Goal: Navigation & Orientation: Find specific page/section

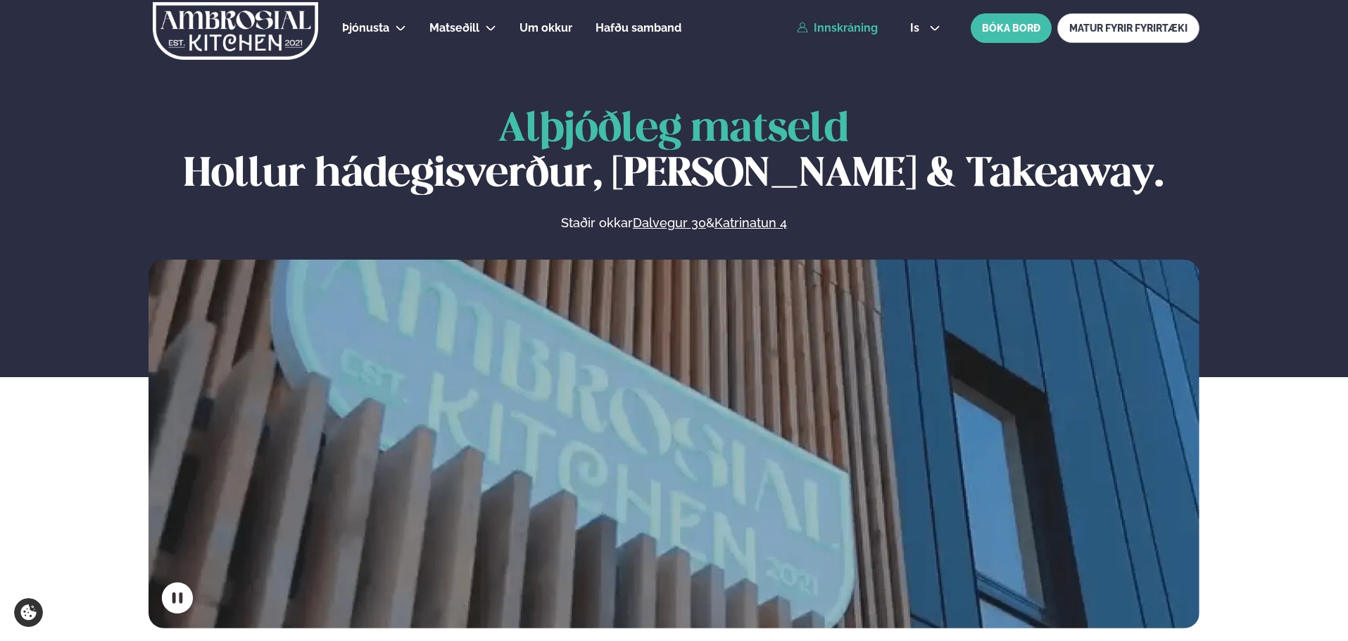
click at [825, 29] on link "Innskráning" at bounding box center [837, 28] width 81 height 13
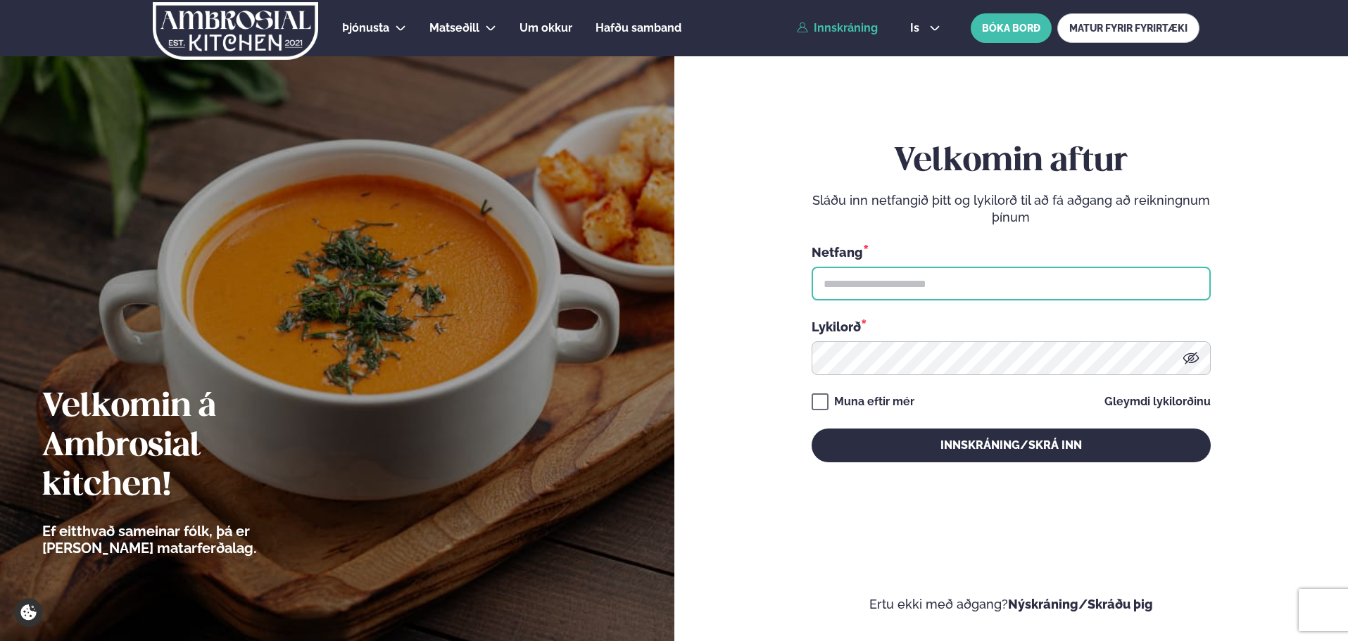
type input "**********"
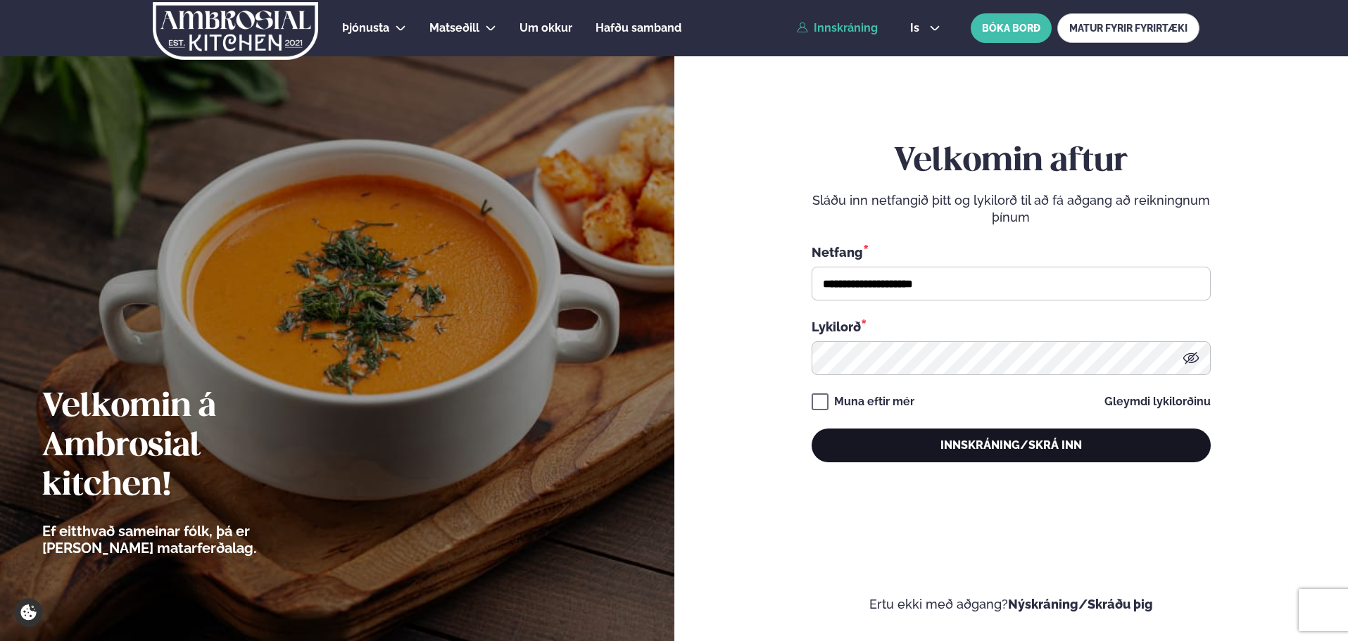
click at [937, 433] on button "Innskráning/Skrá inn" at bounding box center [1010, 446] width 399 height 34
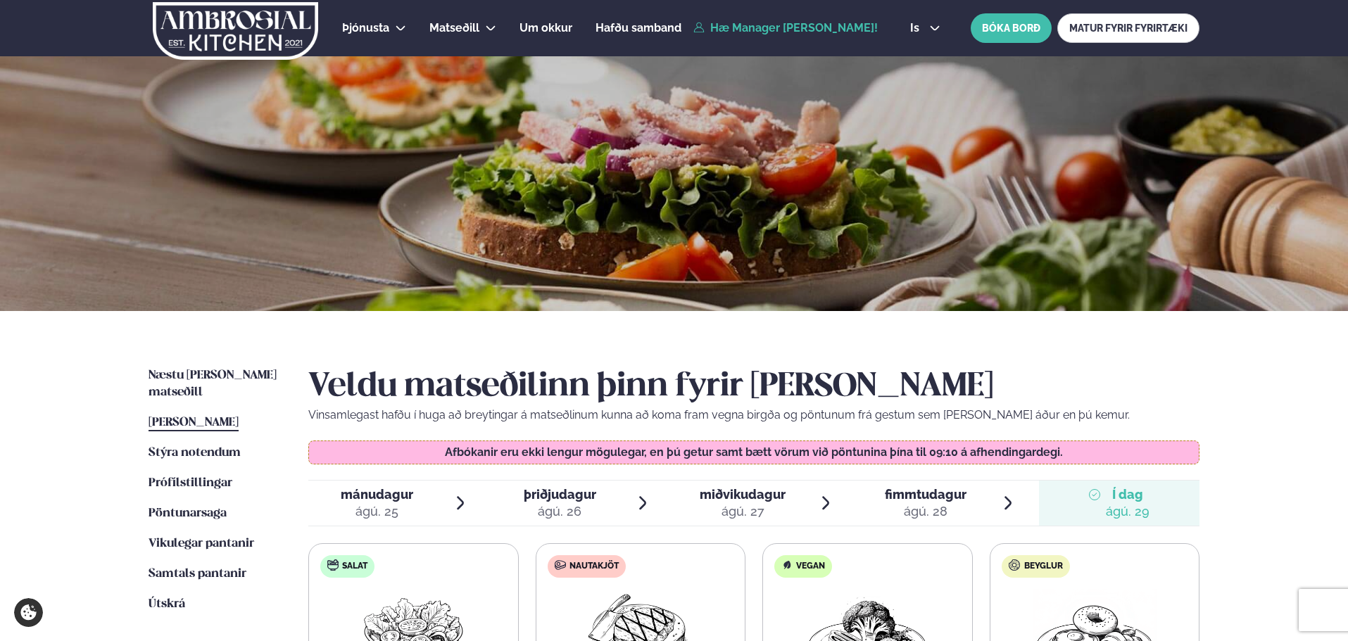
scroll to position [352, 0]
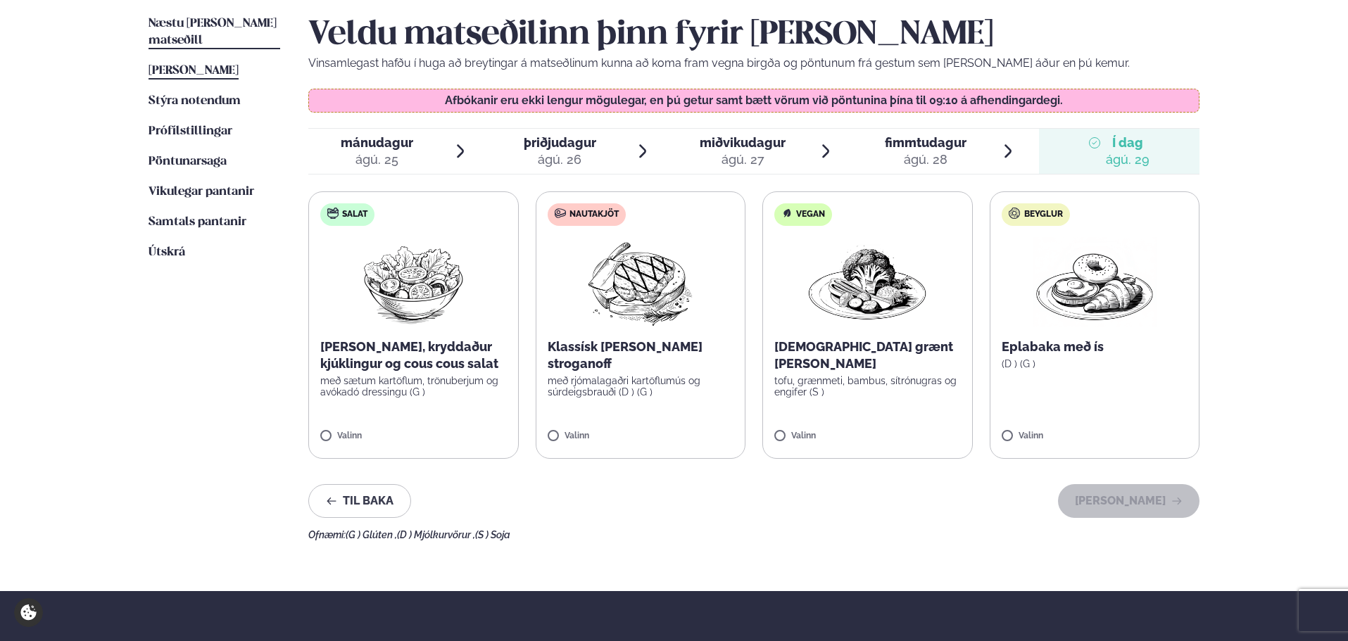
click at [203, 19] on span "Næstu [PERSON_NAME] matseðill" at bounding box center [212, 32] width 128 height 29
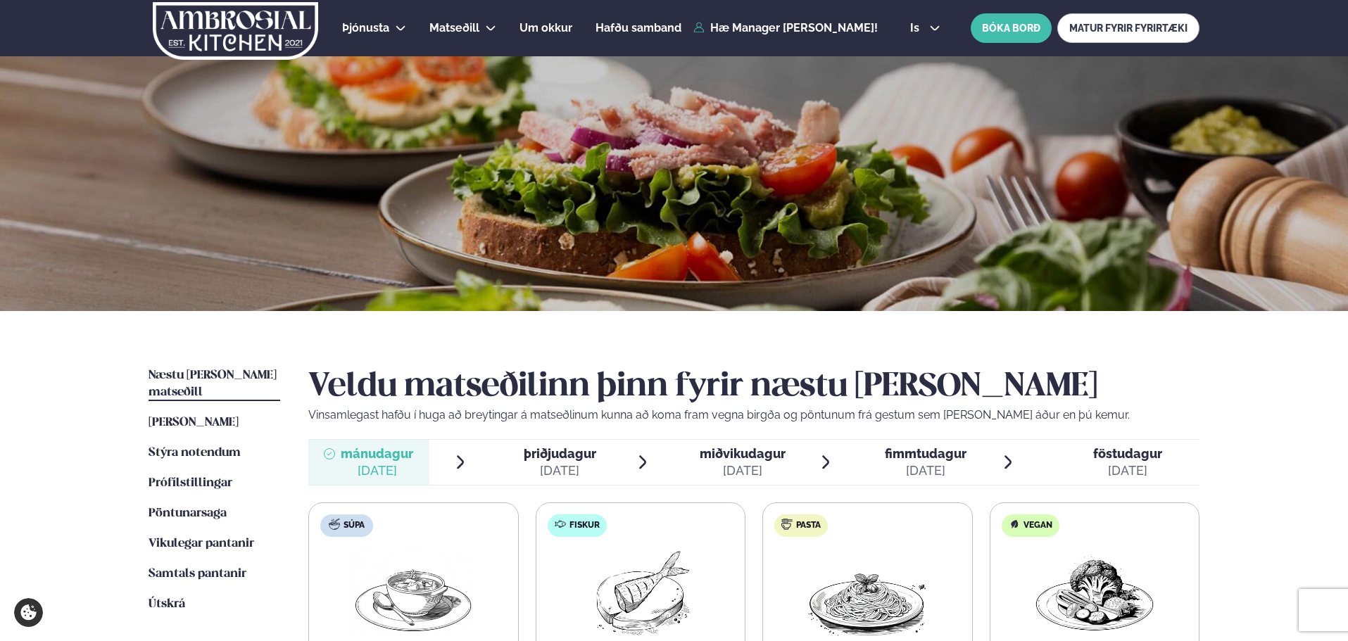
click at [288, 27] on img at bounding box center [235, 31] width 168 height 58
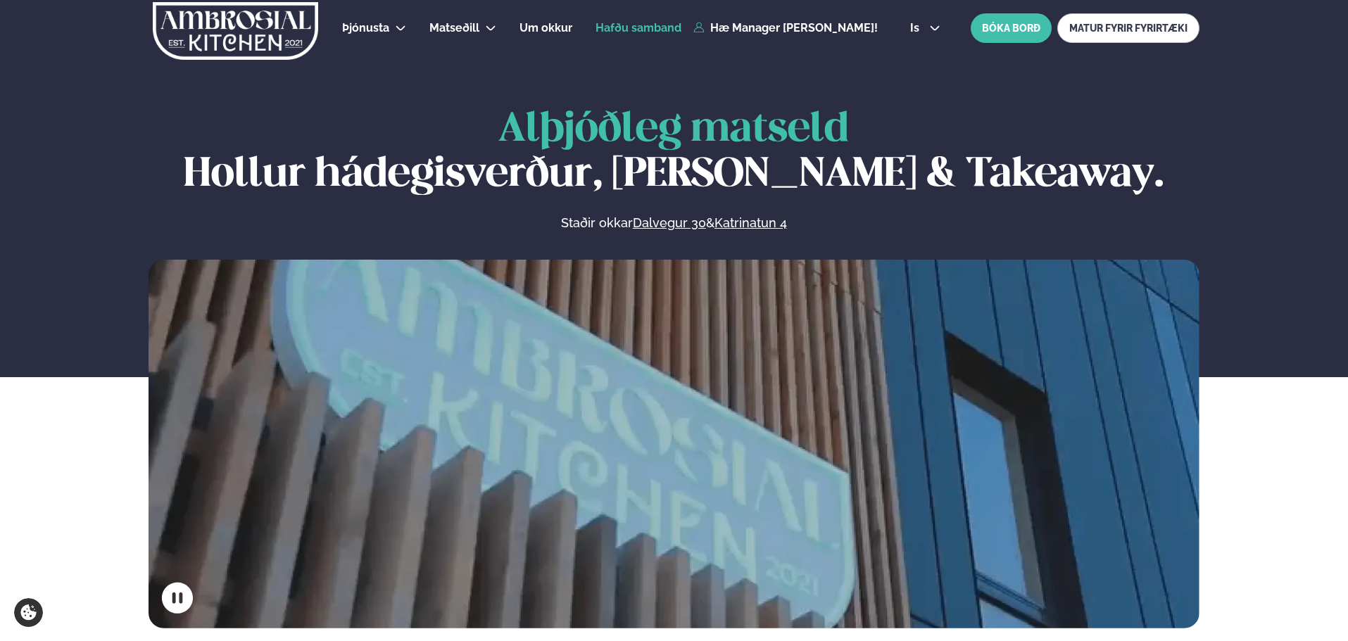
click at [646, 32] on span "Hafðu samband" at bounding box center [638, 27] width 86 height 13
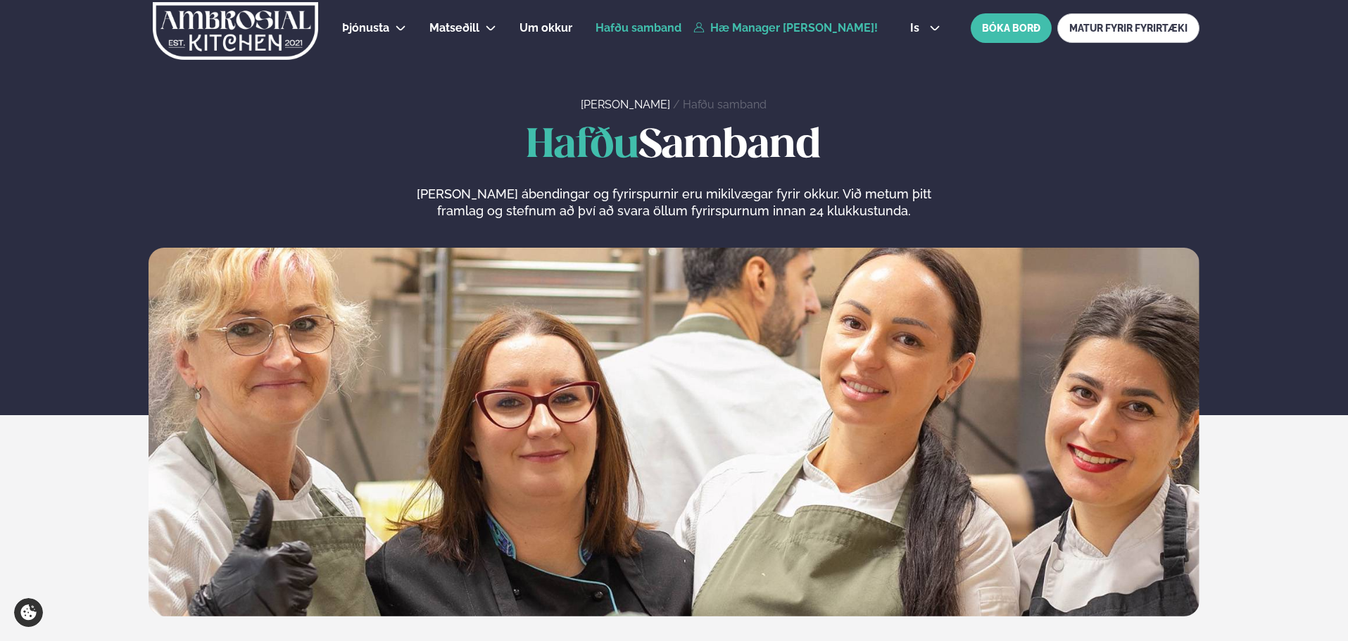
click at [829, 32] on link "Hæ Manager [PERSON_NAME]!" at bounding box center [785, 28] width 184 height 13
